Goal: Task Accomplishment & Management: Complete application form

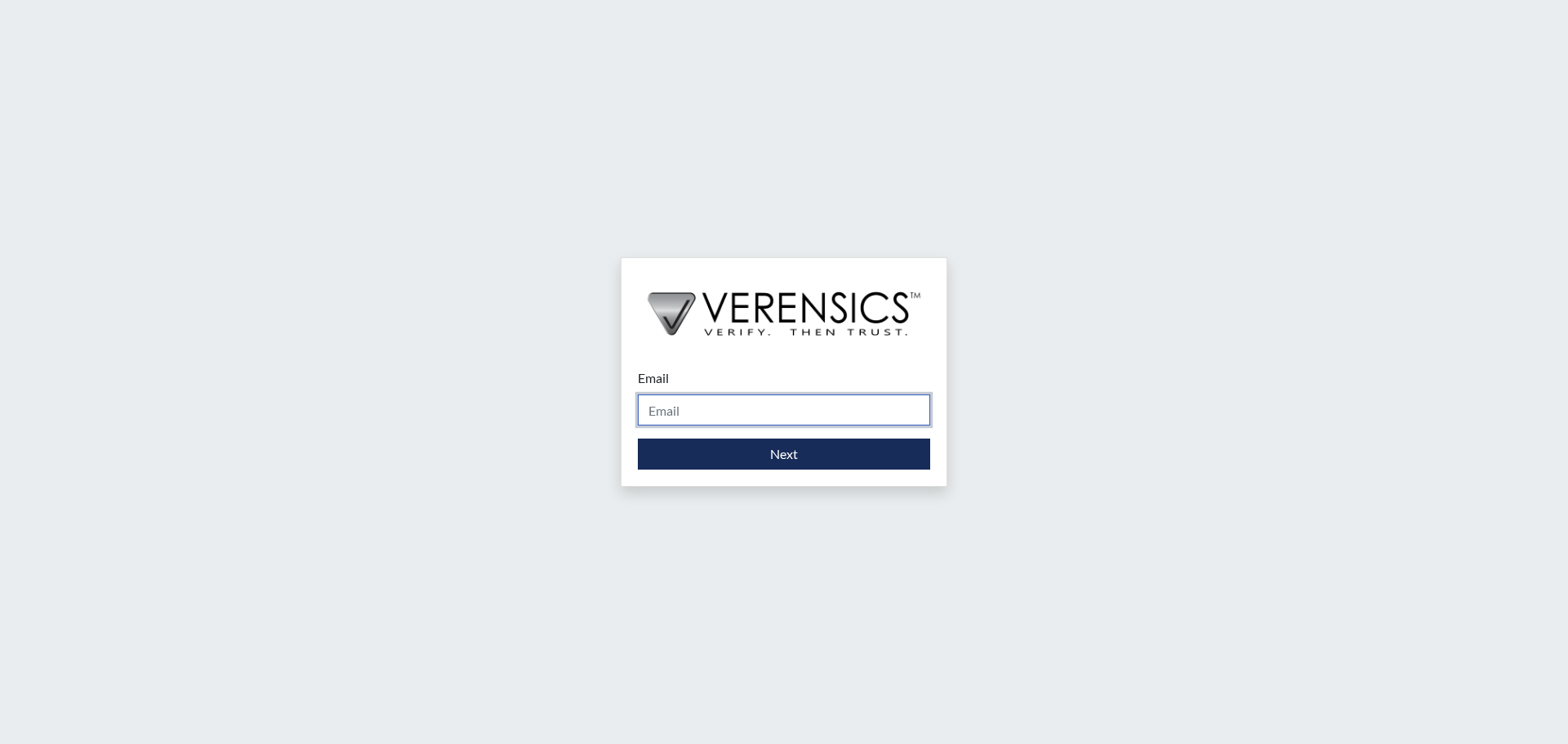
click at [698, 407] on input "Email" at bounding box center [784, 410] width 292 height 31
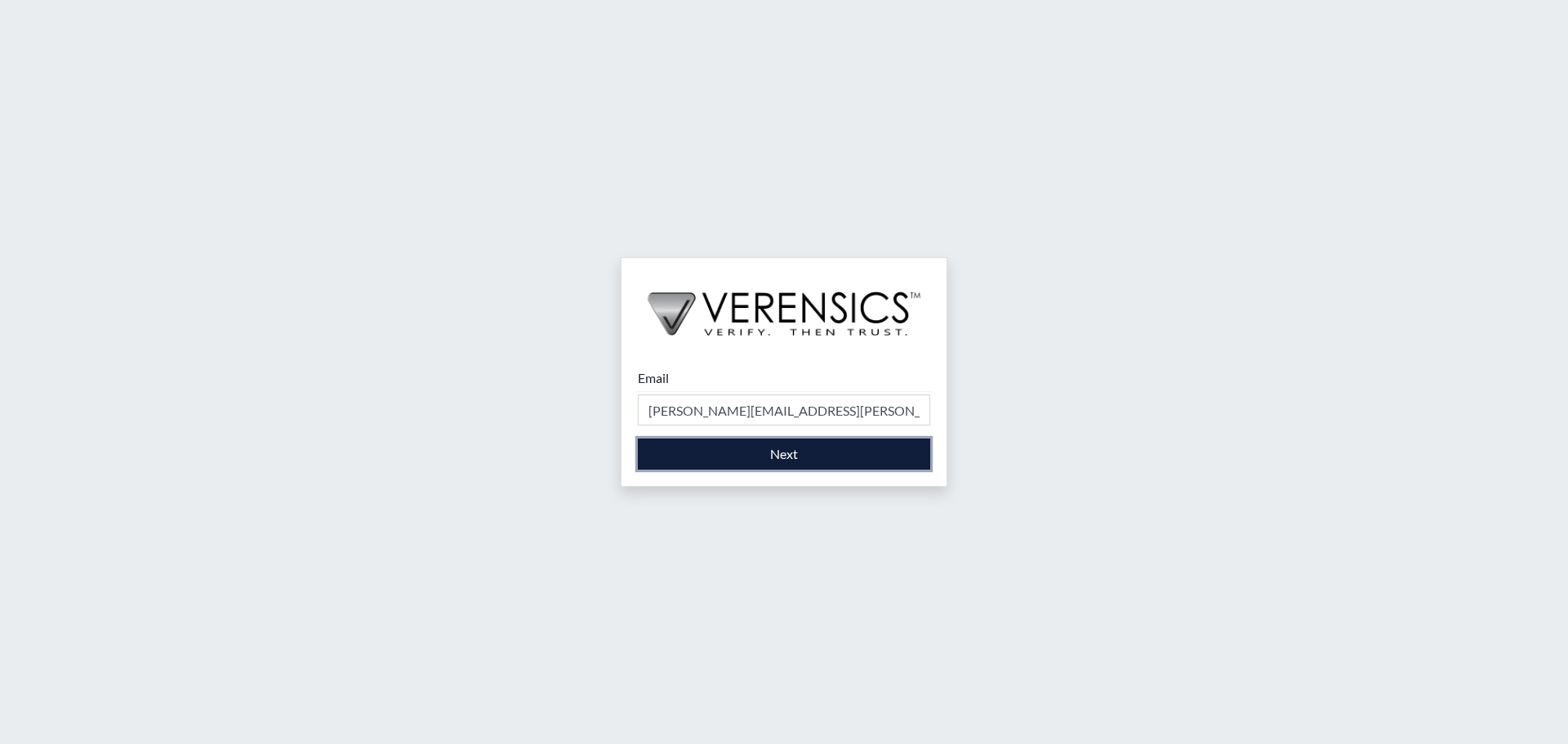
click at [798, 461] on button "Next" at bounding box center [784, 454] width 292 height 31
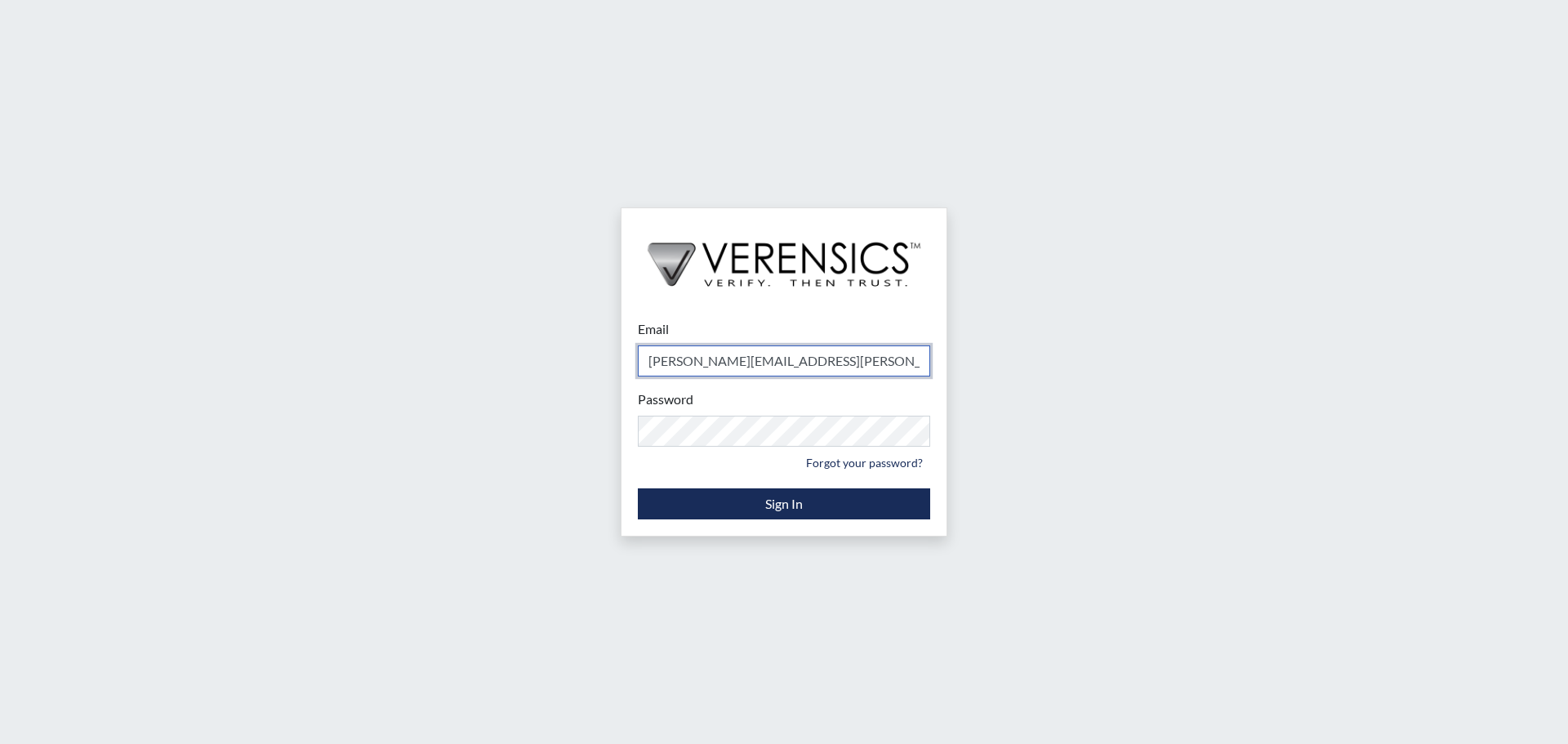
type input "[PERSON_NAME][EMAIL_ADDRESS][PERSON_NAME][DOMAIN_NAME]"
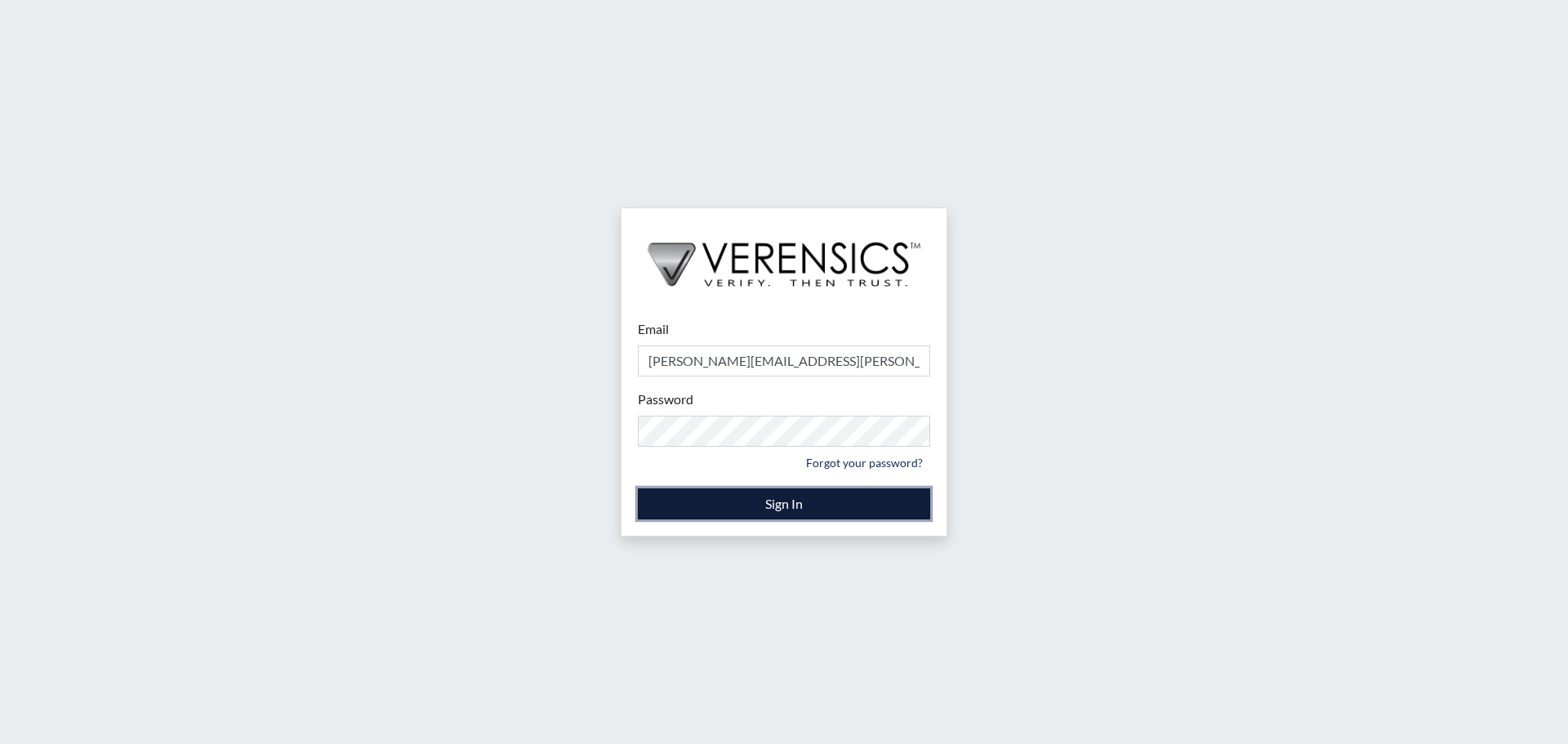
click at [722, 509] on button "Sign In" at bounding box center [784, 504] width 292 height 31
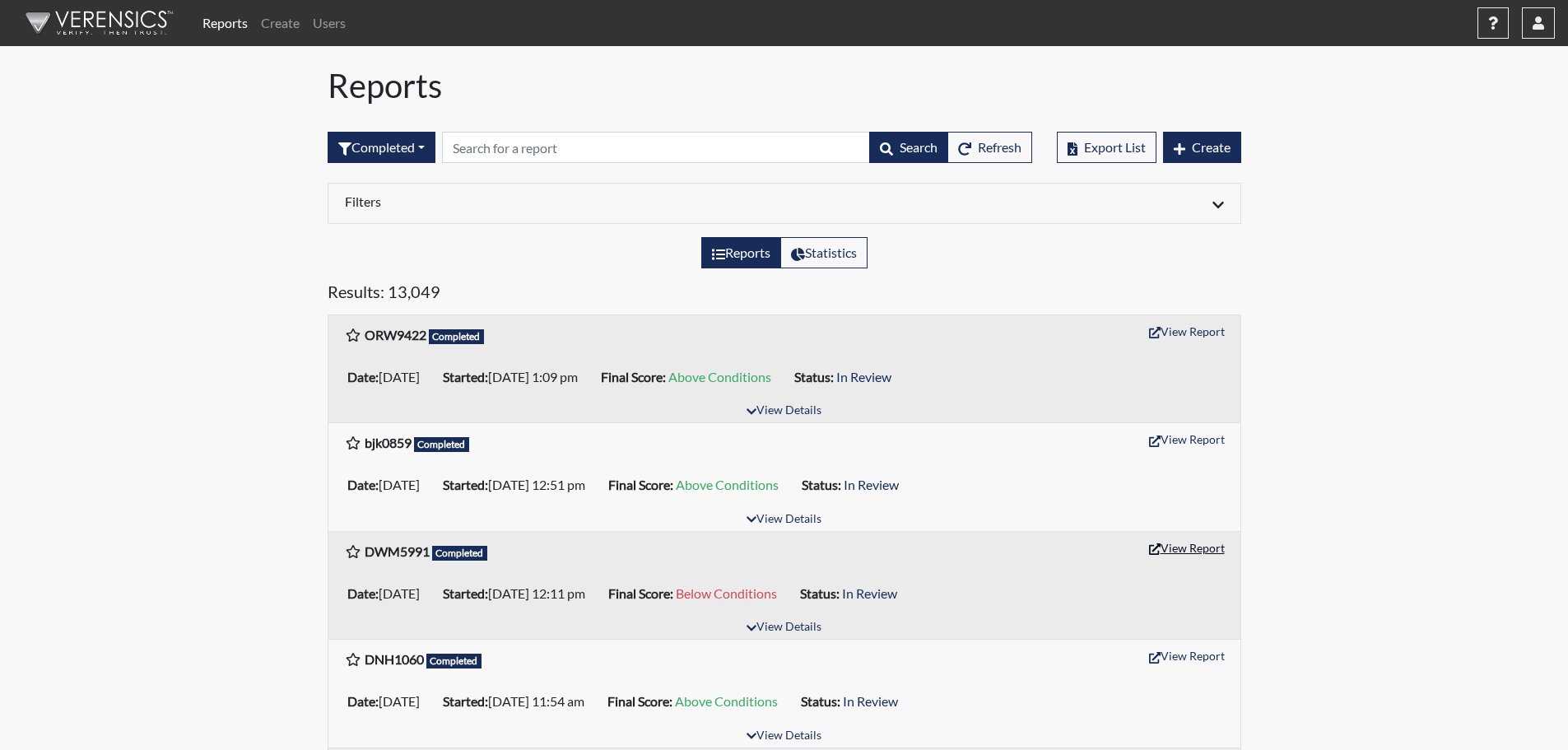
click at [1191, 550] on button "View Report" at bounding box center [1187, 548] width 91 height 26
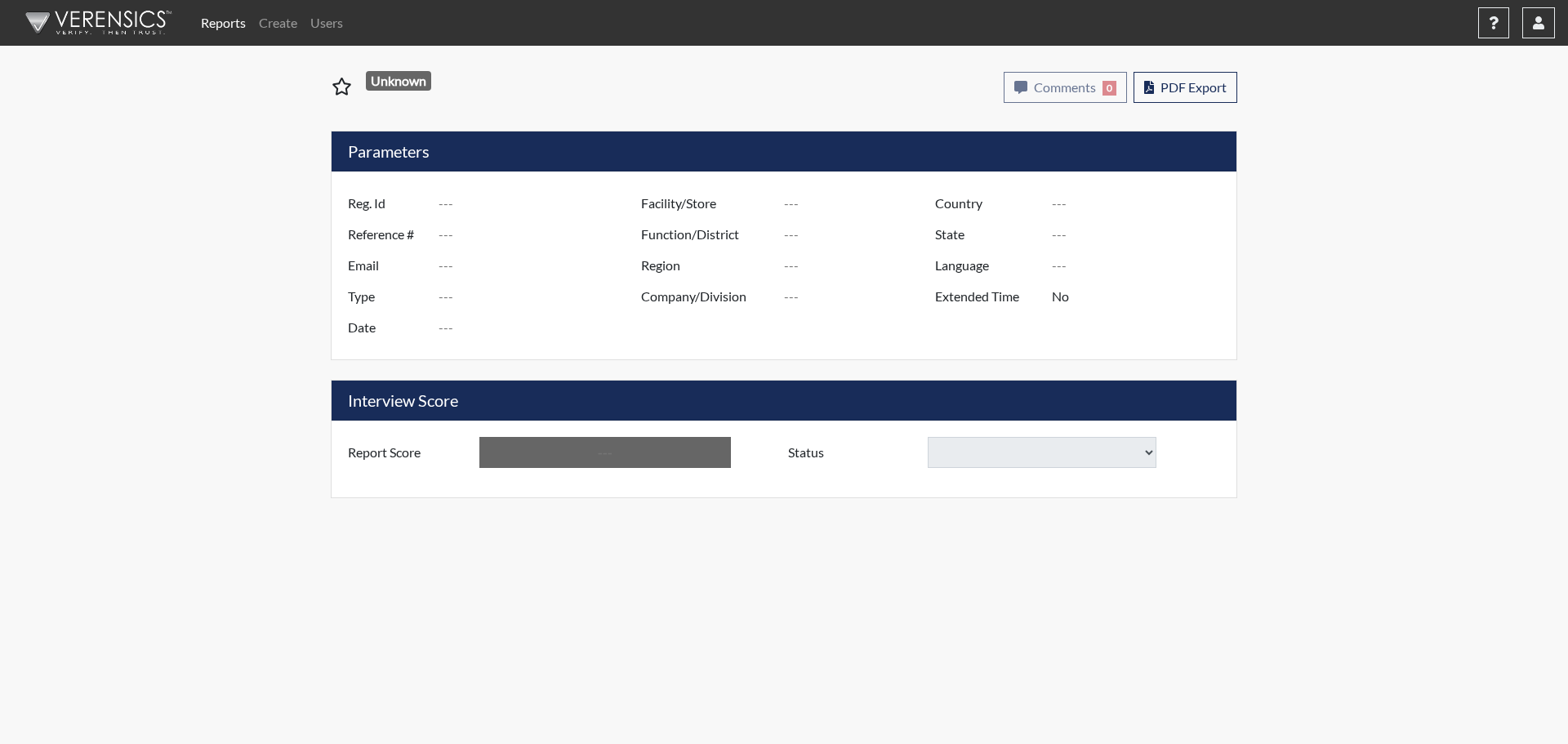
type input "DWM5991"
type input "51339"
type input "---"
type input "Corrections Pre-Employment"
type input "[DATE]"
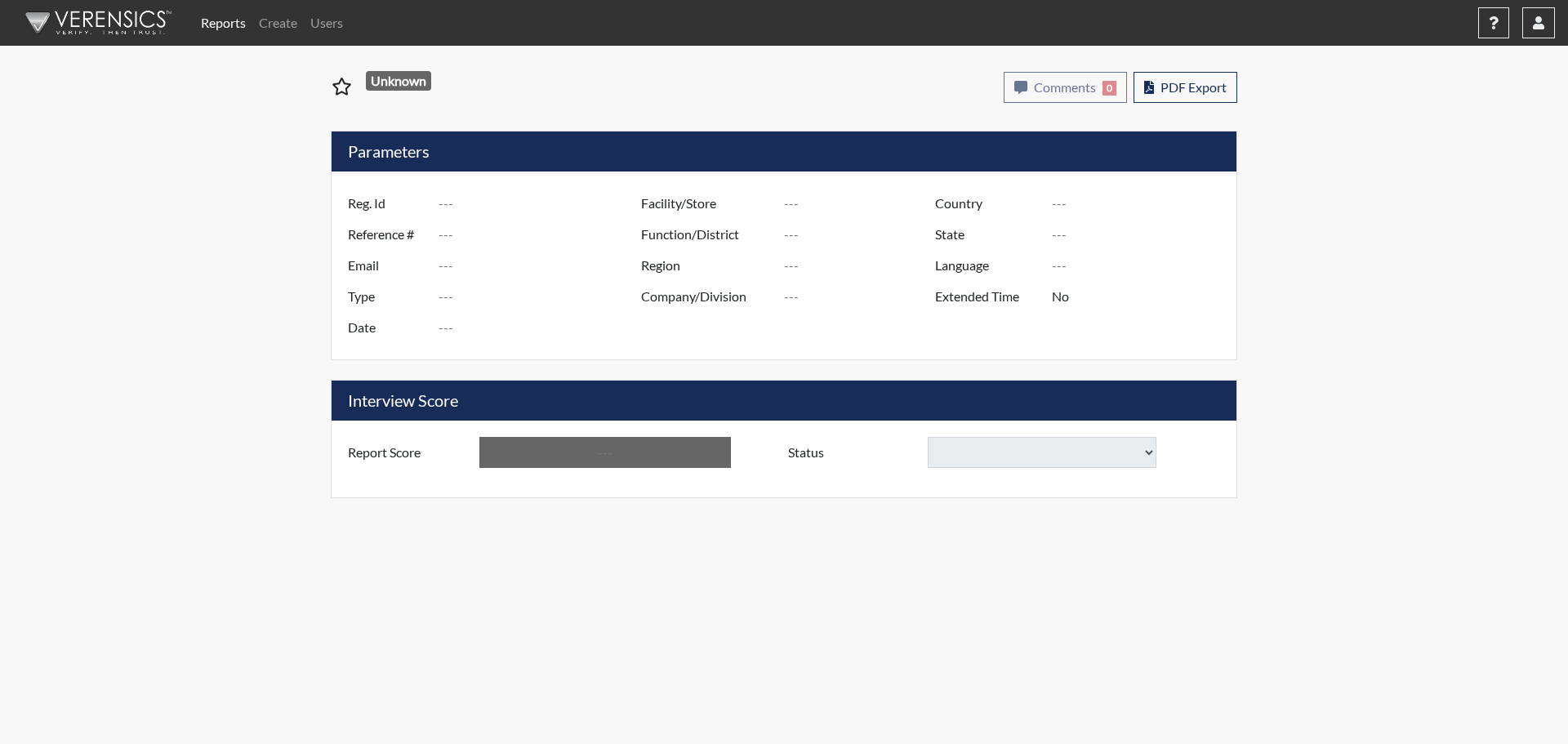
type input "GD&CP SMU*+"
type input "[GEOGRAPHIC_DATA]"
type input "[US_STATE]"
type input "English"
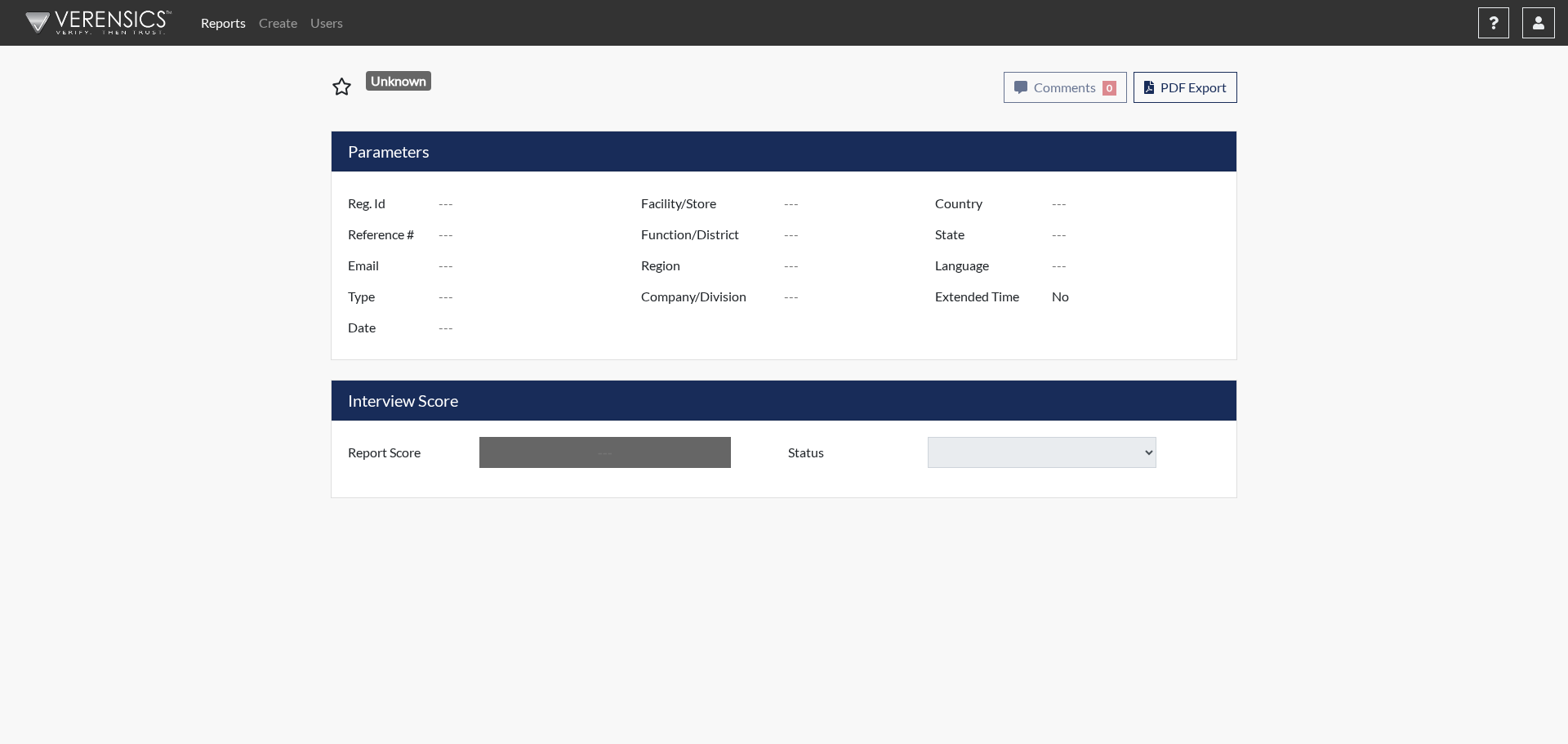
type input "Below Conditions"
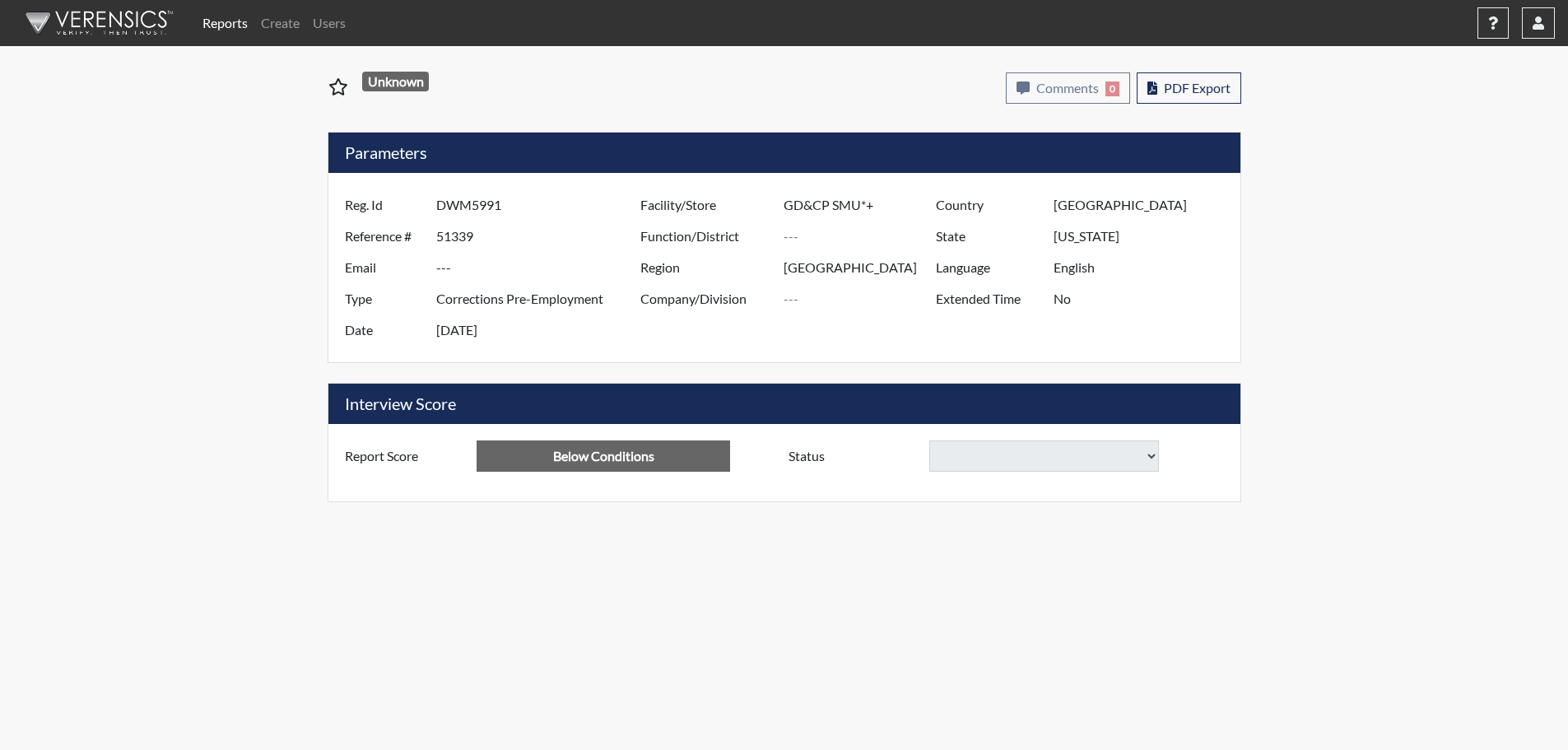
select select
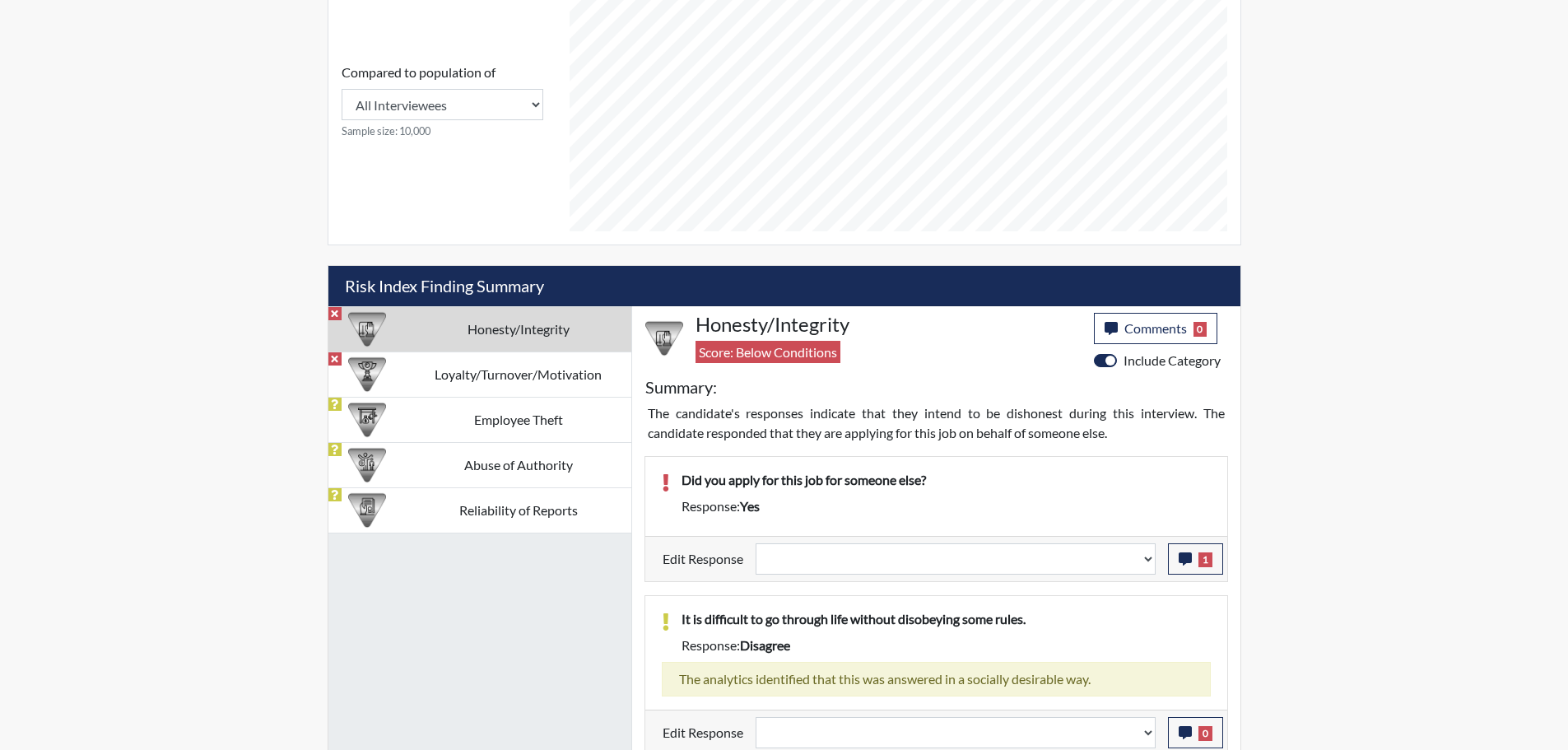
scroll to position [742, 0]
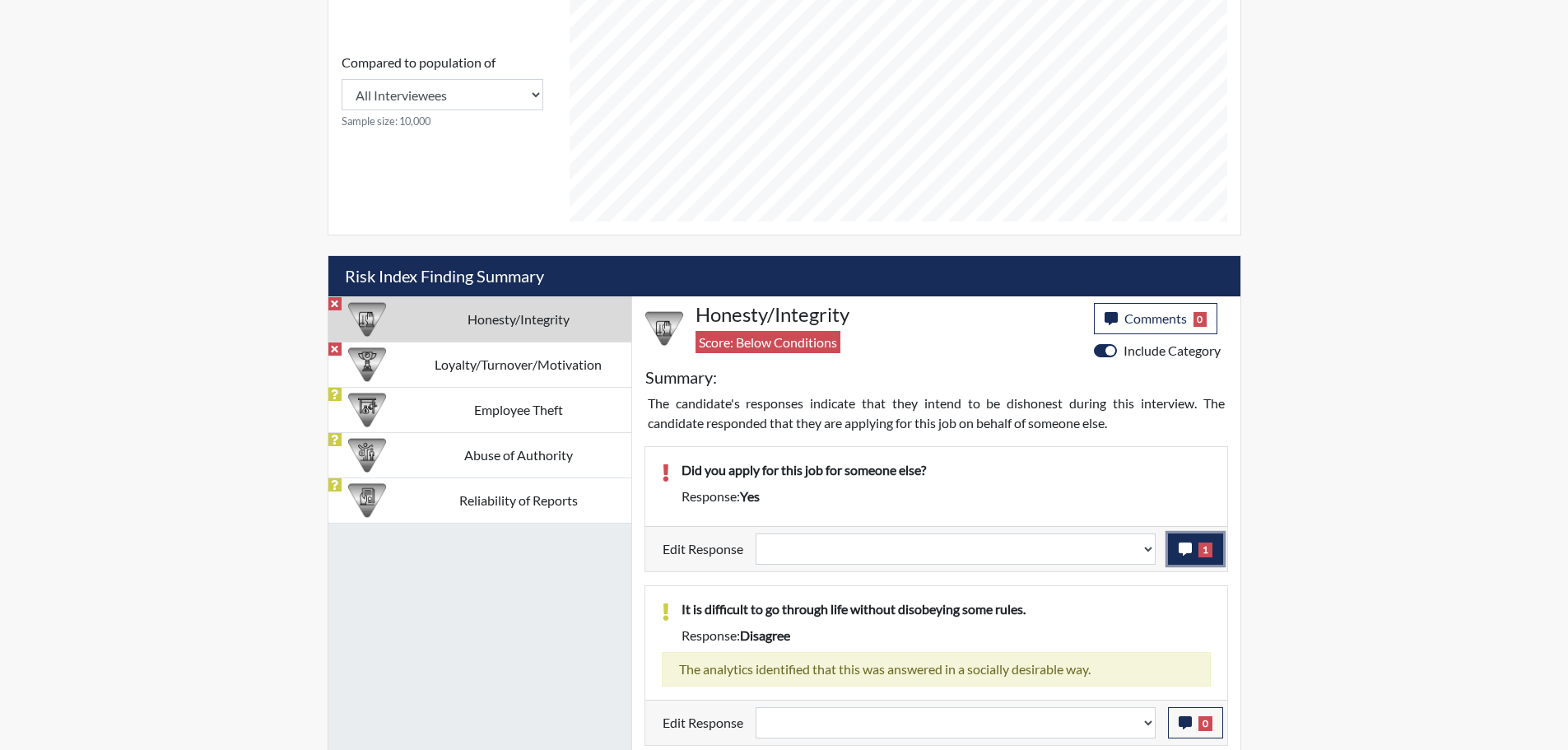
click at [1179, 554] on icon "button" at bounding box center [1185, 549] width 13 height 13
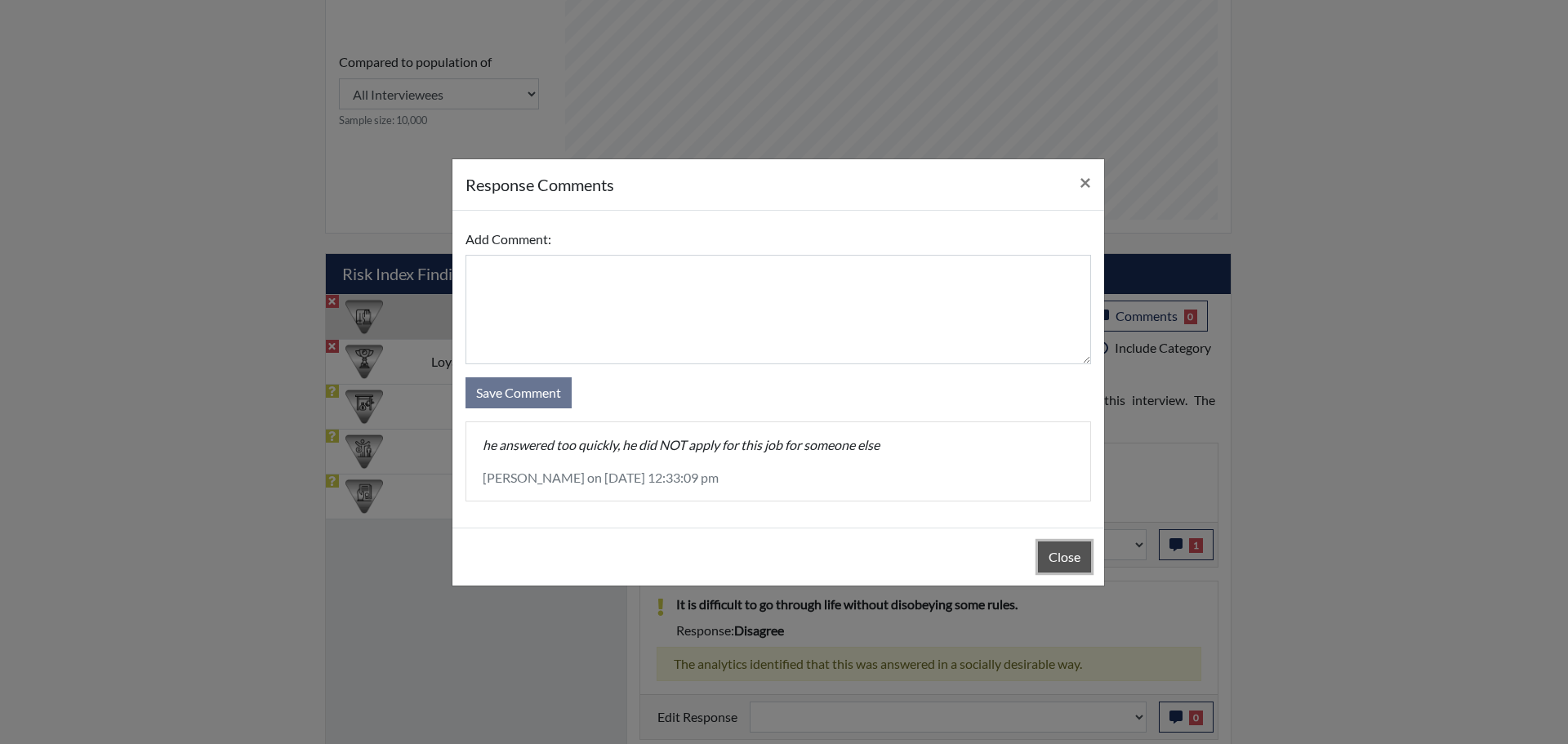
click at [1075, 559] on button "Close" at bounding box center [1064, 557] width 53 height 31
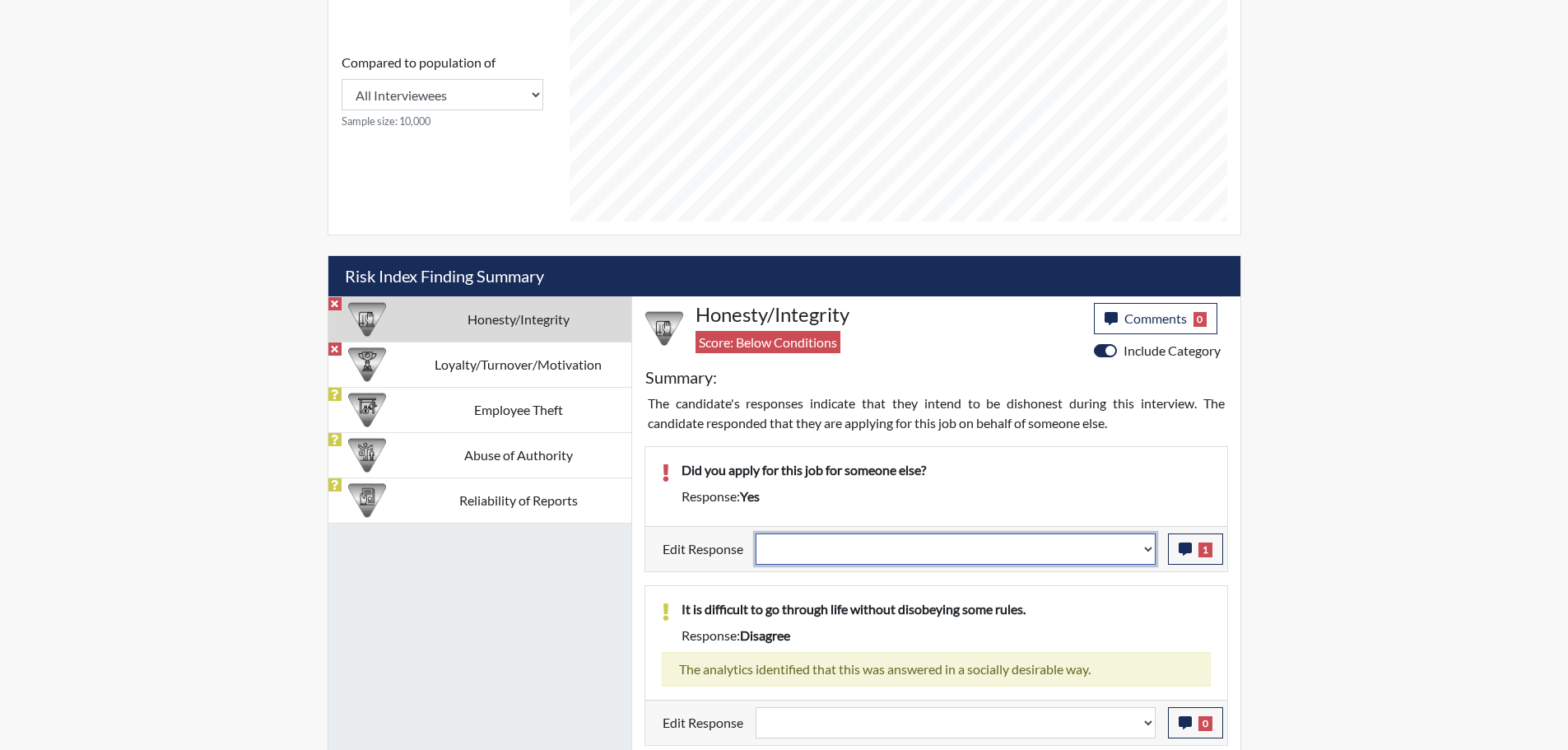
click at [1151, 547] on select "Question is not relevant. Results will be updated. Reasonable explanation provi…" at bounding box center [956, 550] width 400 height 32
select select "reasonable-explanation-provided"
click at [756, 534] on select "Question is not relevant. Results will be updated. Reasonable explanation provi…" at bounding box center [956, 550] width 400 height 32
select select
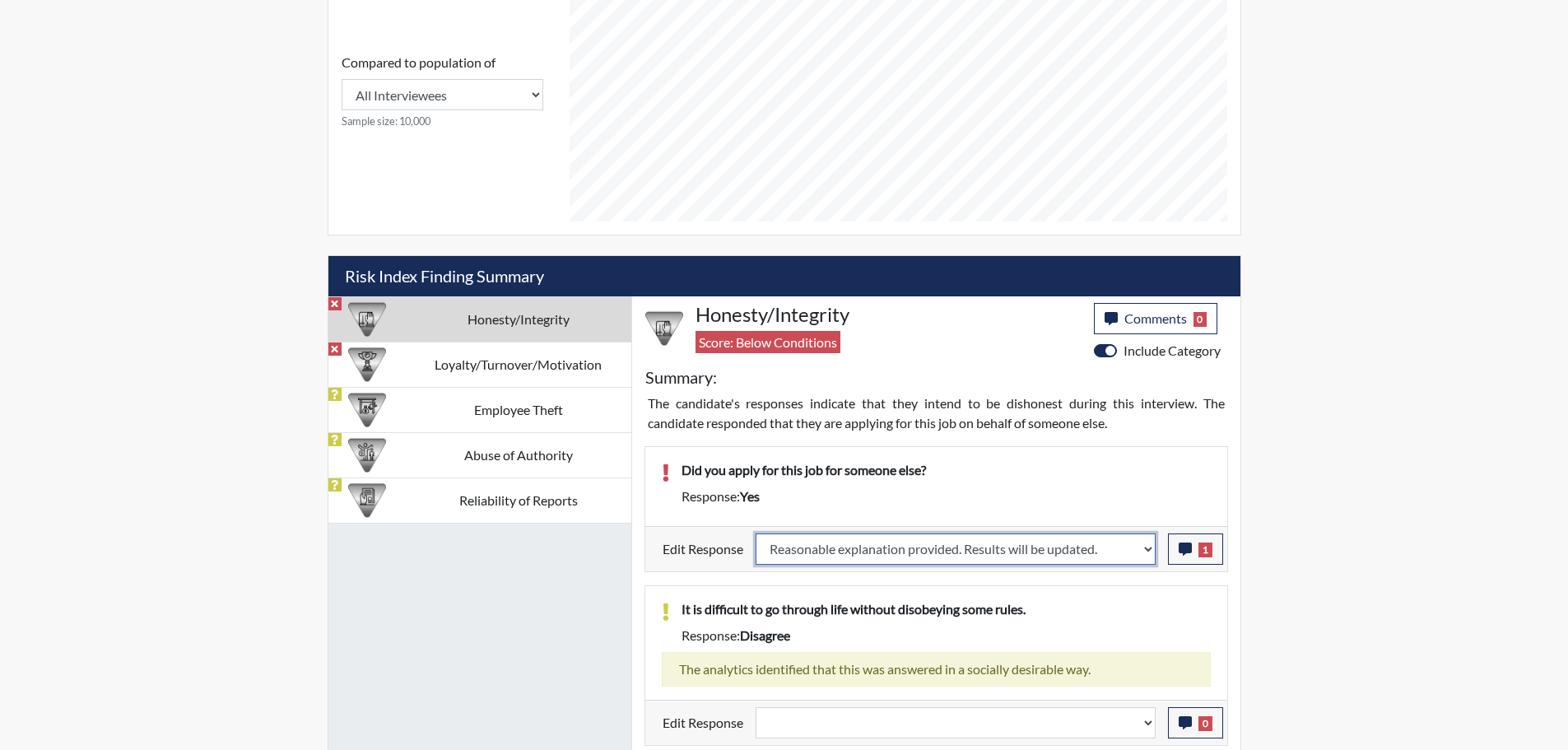
select select
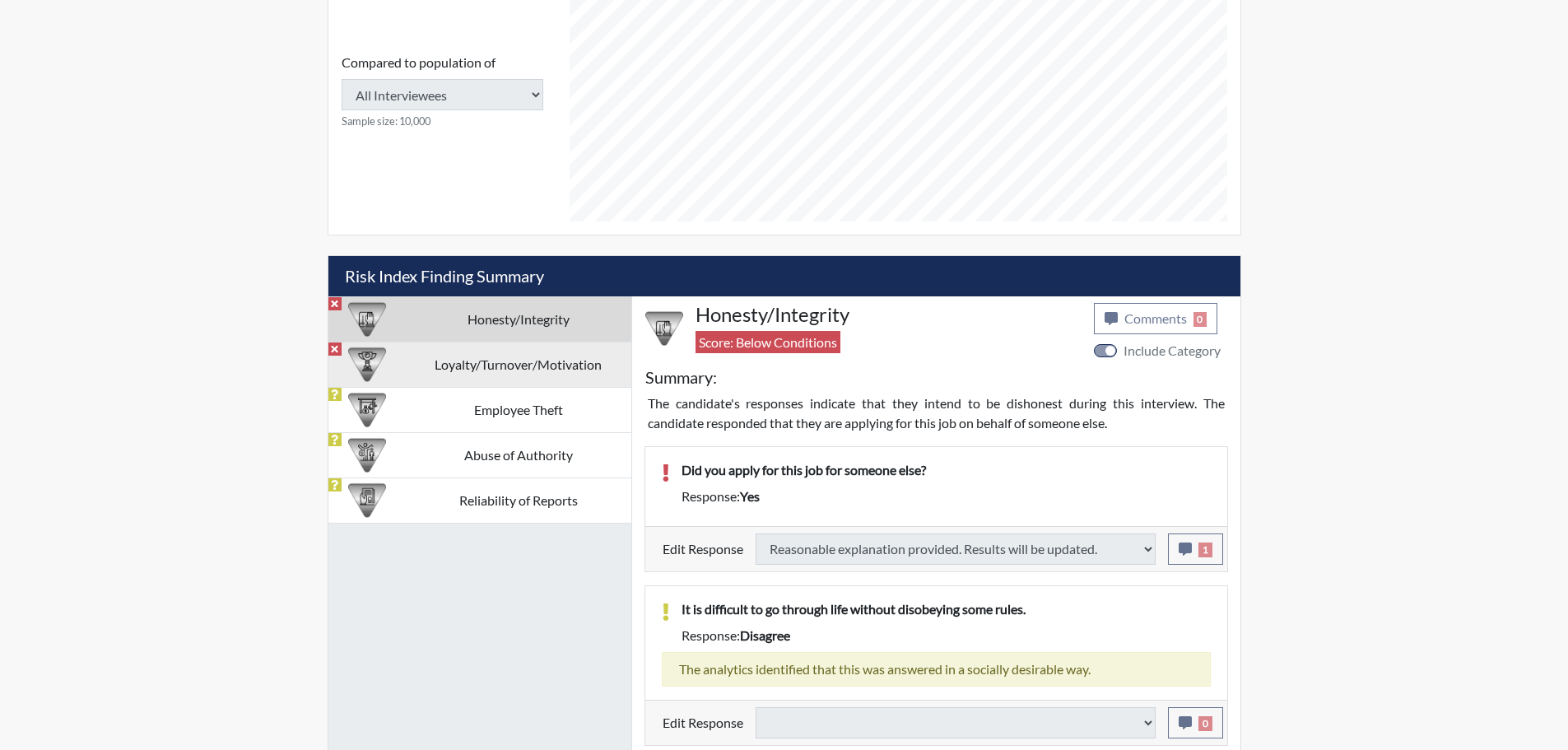
type input "Above Conditions"
select select
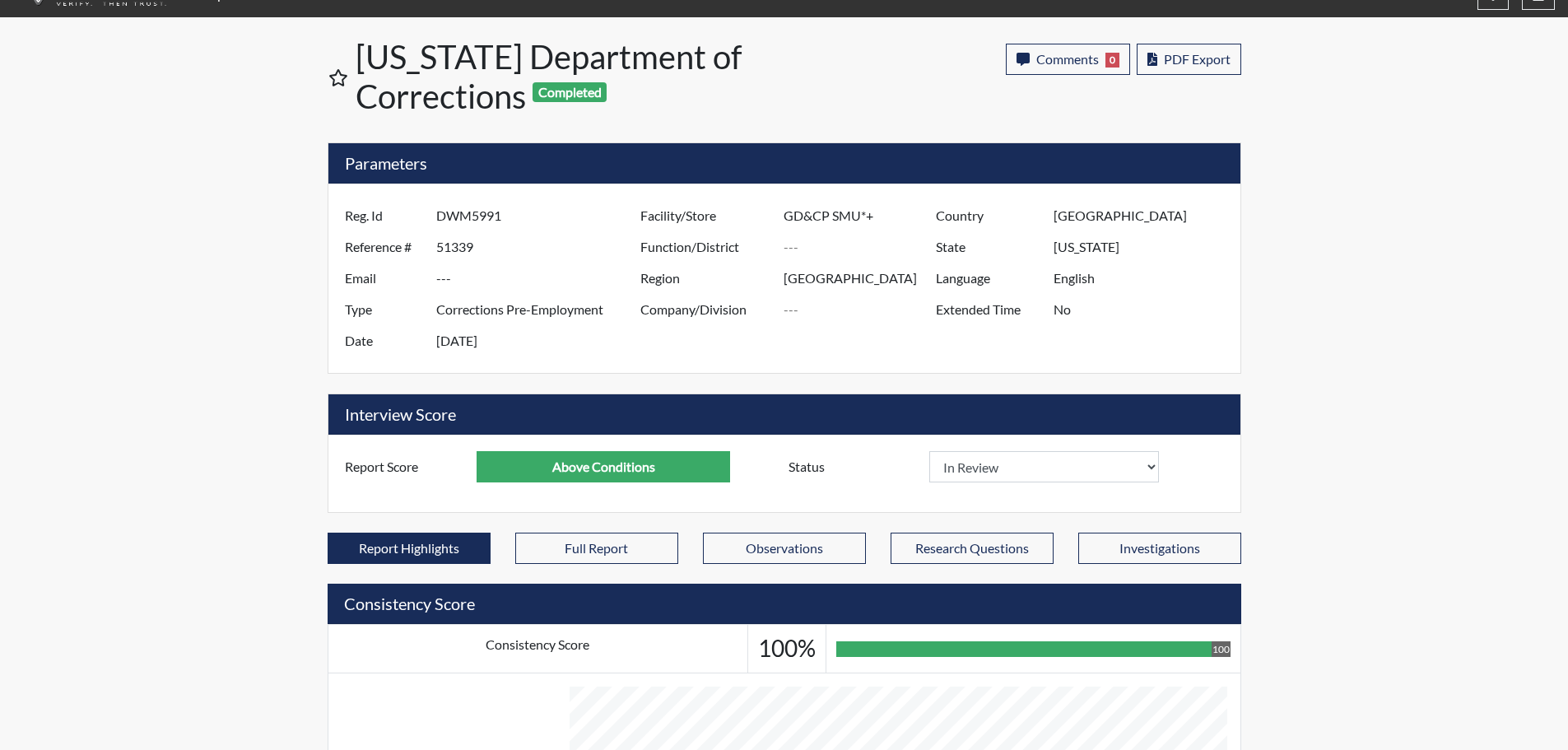
scroll to position [0, 0]
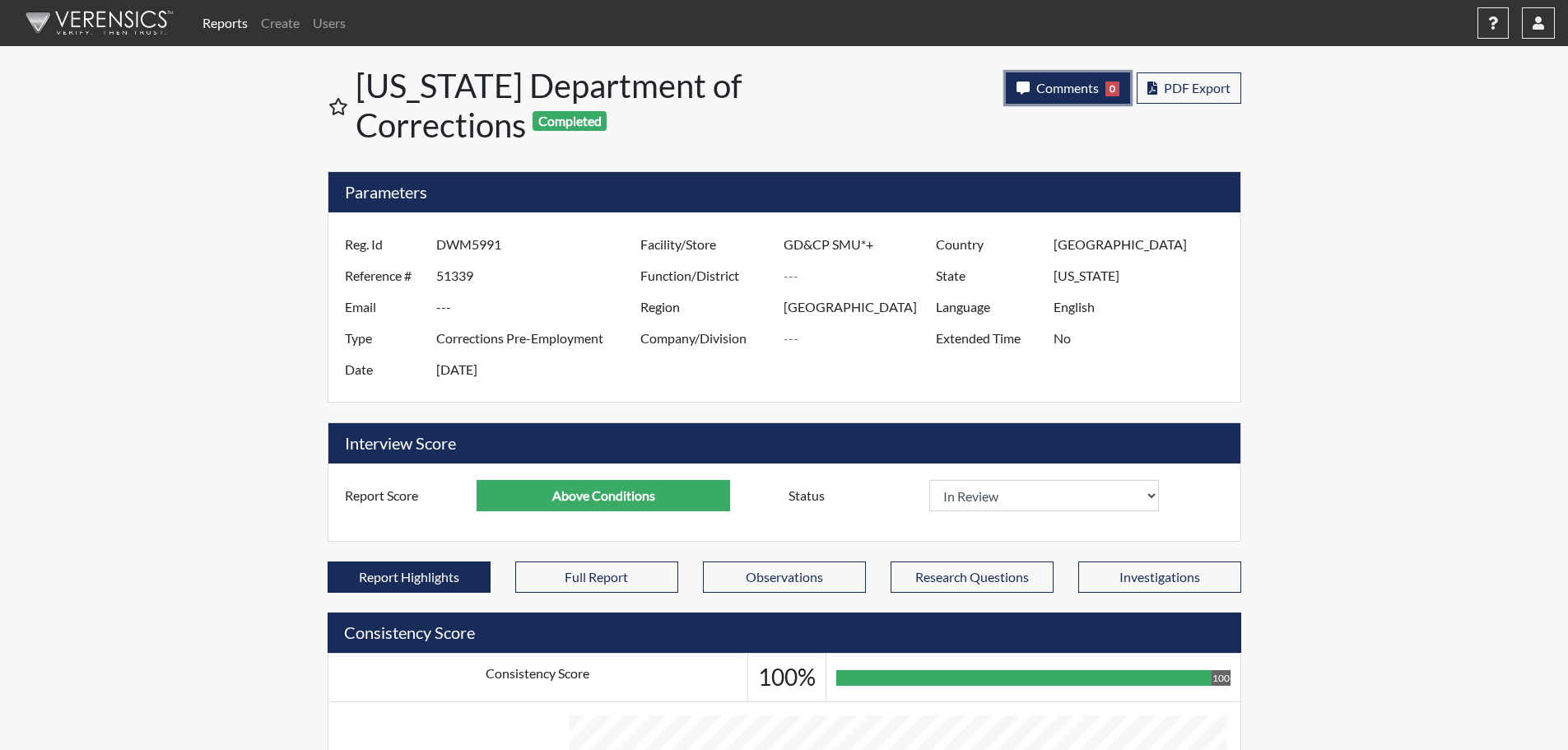
click at [1052, 85] on span "Comments" at bounding box center [1069, 87] width 63 height 16
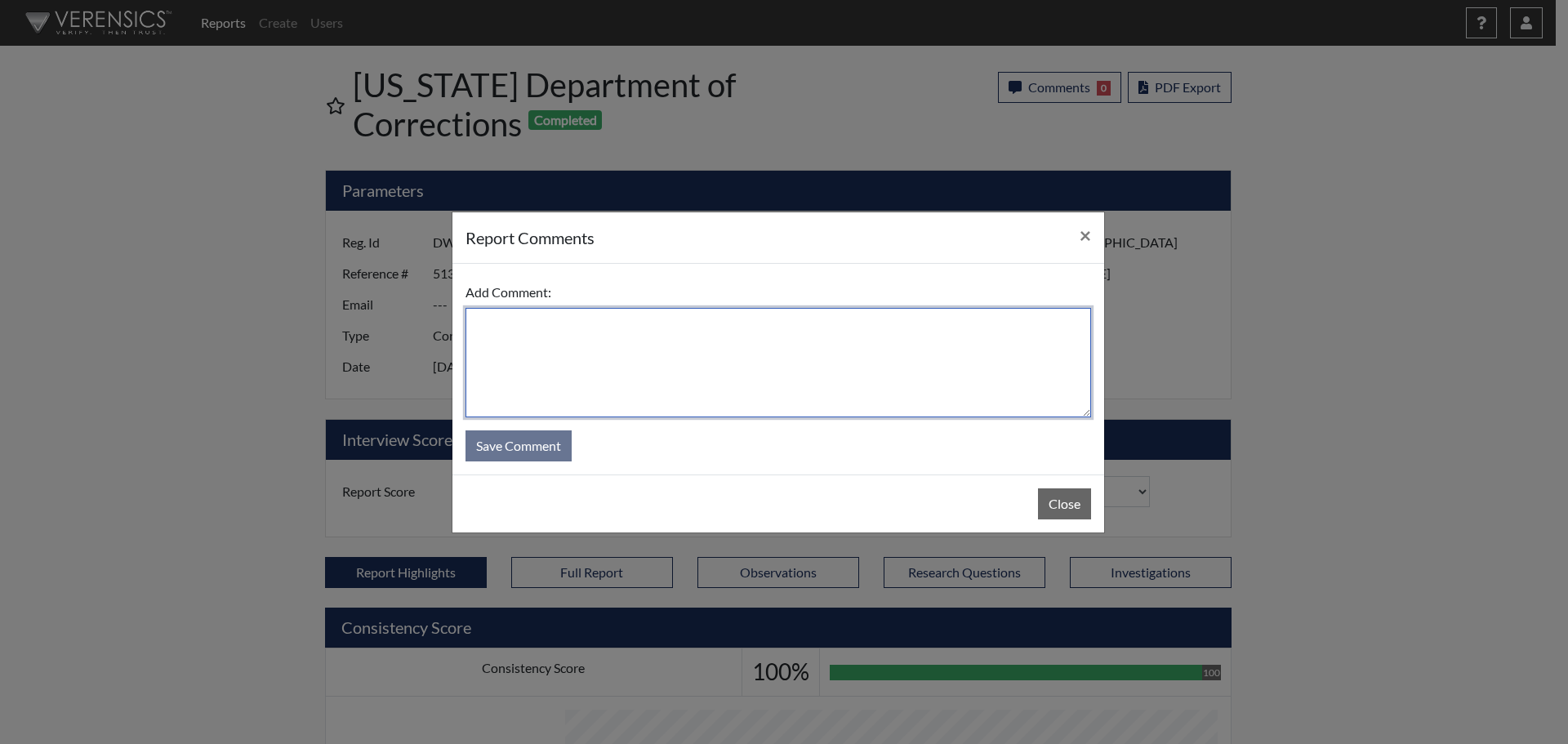
click at [616, 367] on textarea at bounding box center [778, 362] width 626 height 109
type textarea "SL [DATE]"
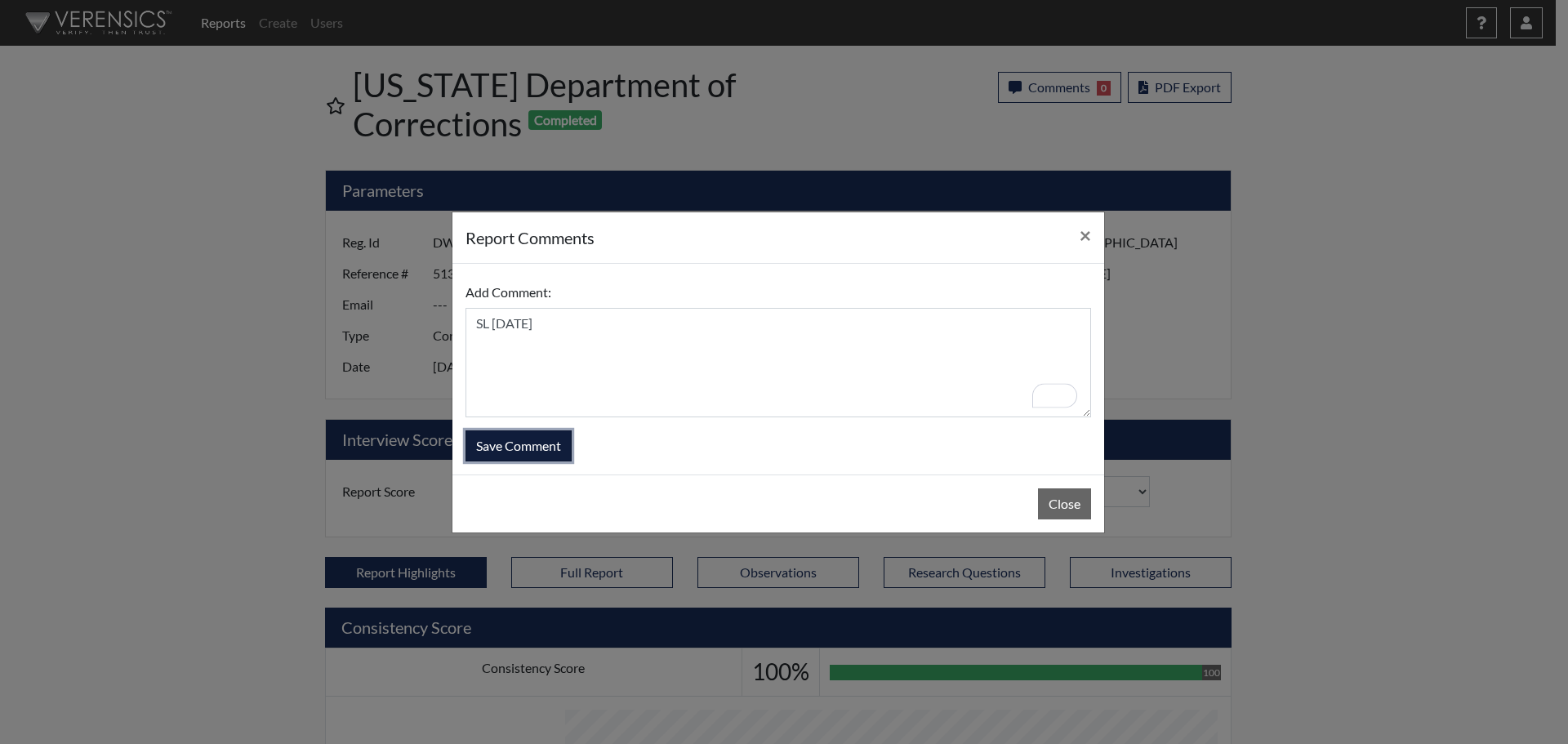
click at [528, 450] on button "Save Comment" at bounding box center [517, 446] width 106 height 31
select select
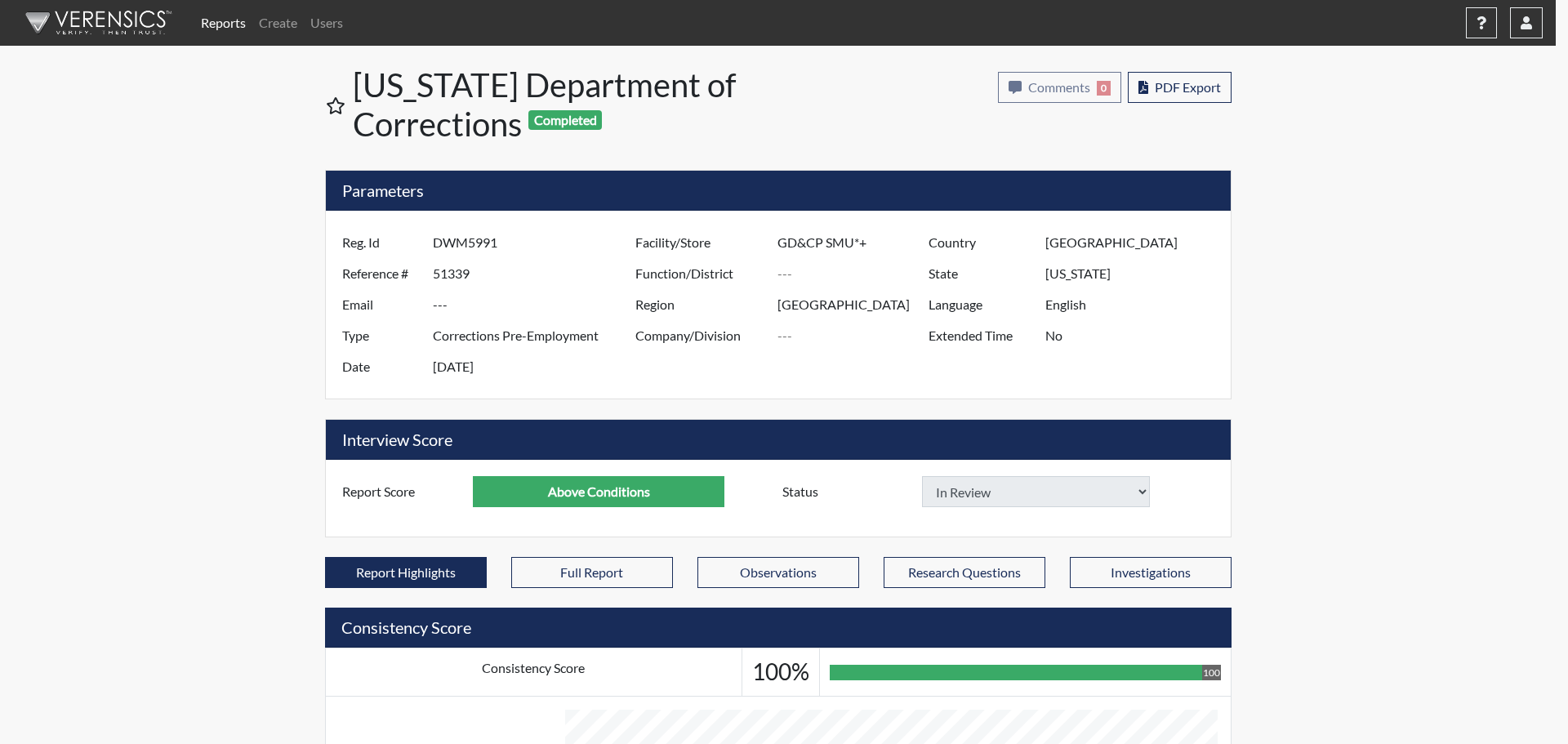
select select
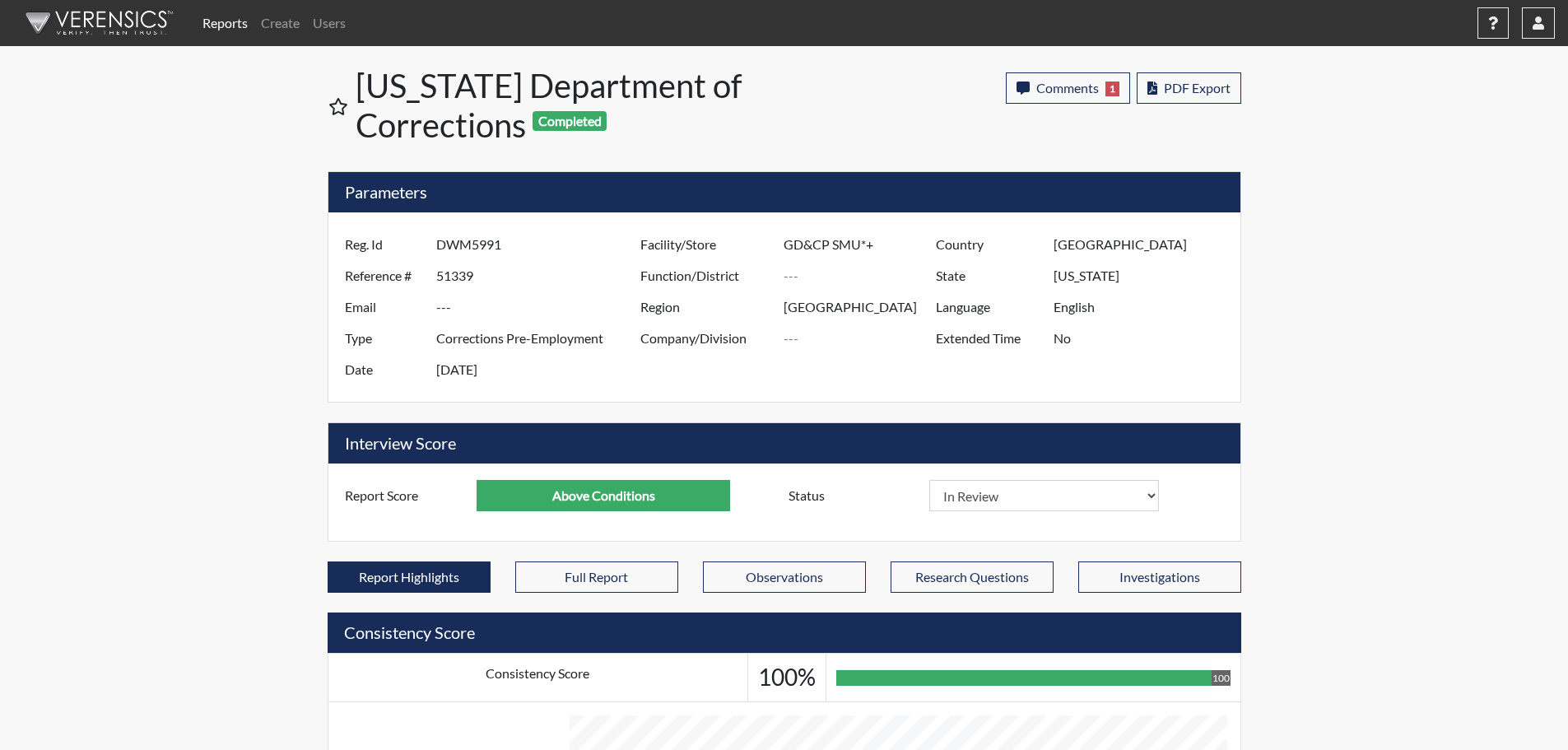
scroll to position [273, 684]
select select
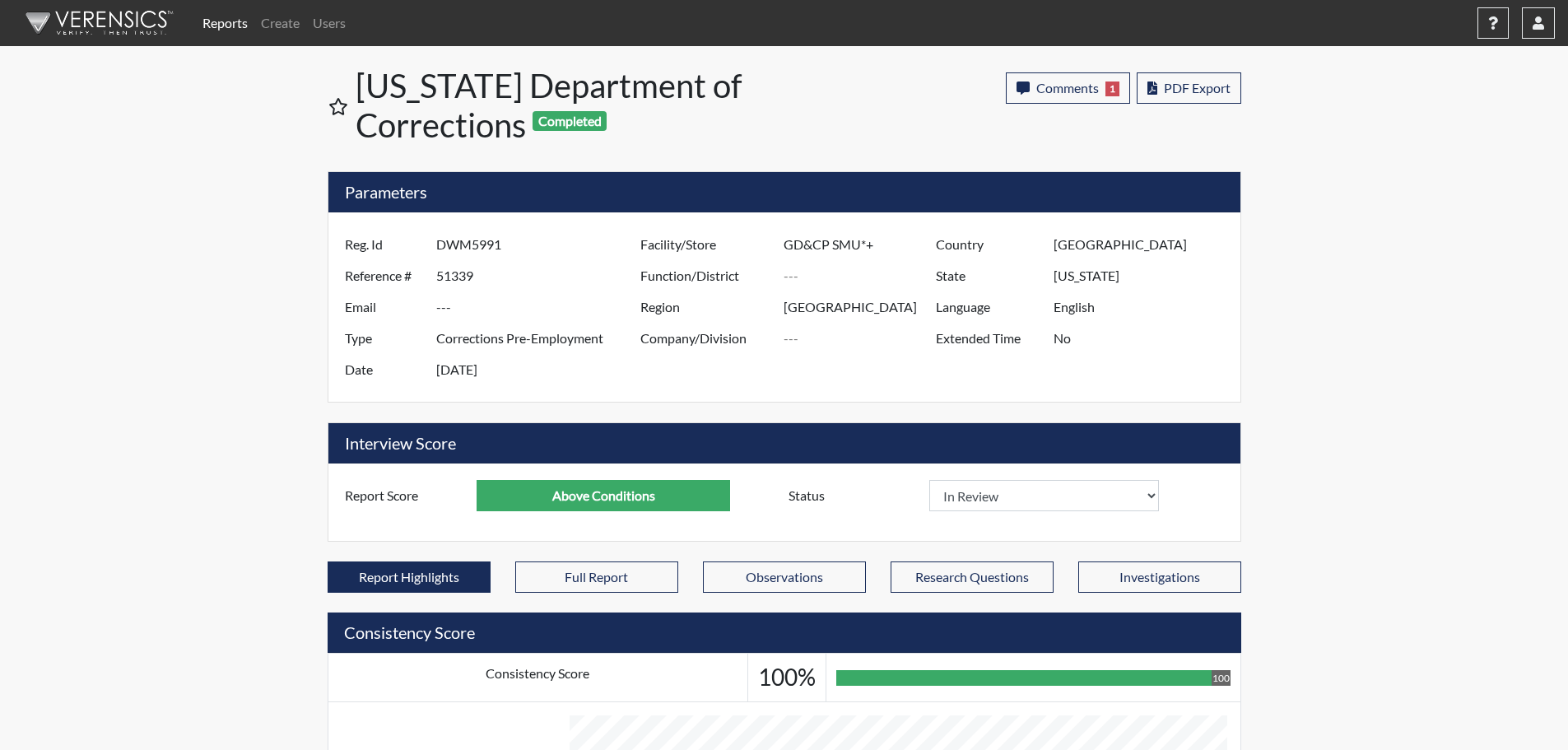
select select
